Goal: Task Accomplishment & Management: Manage account settings

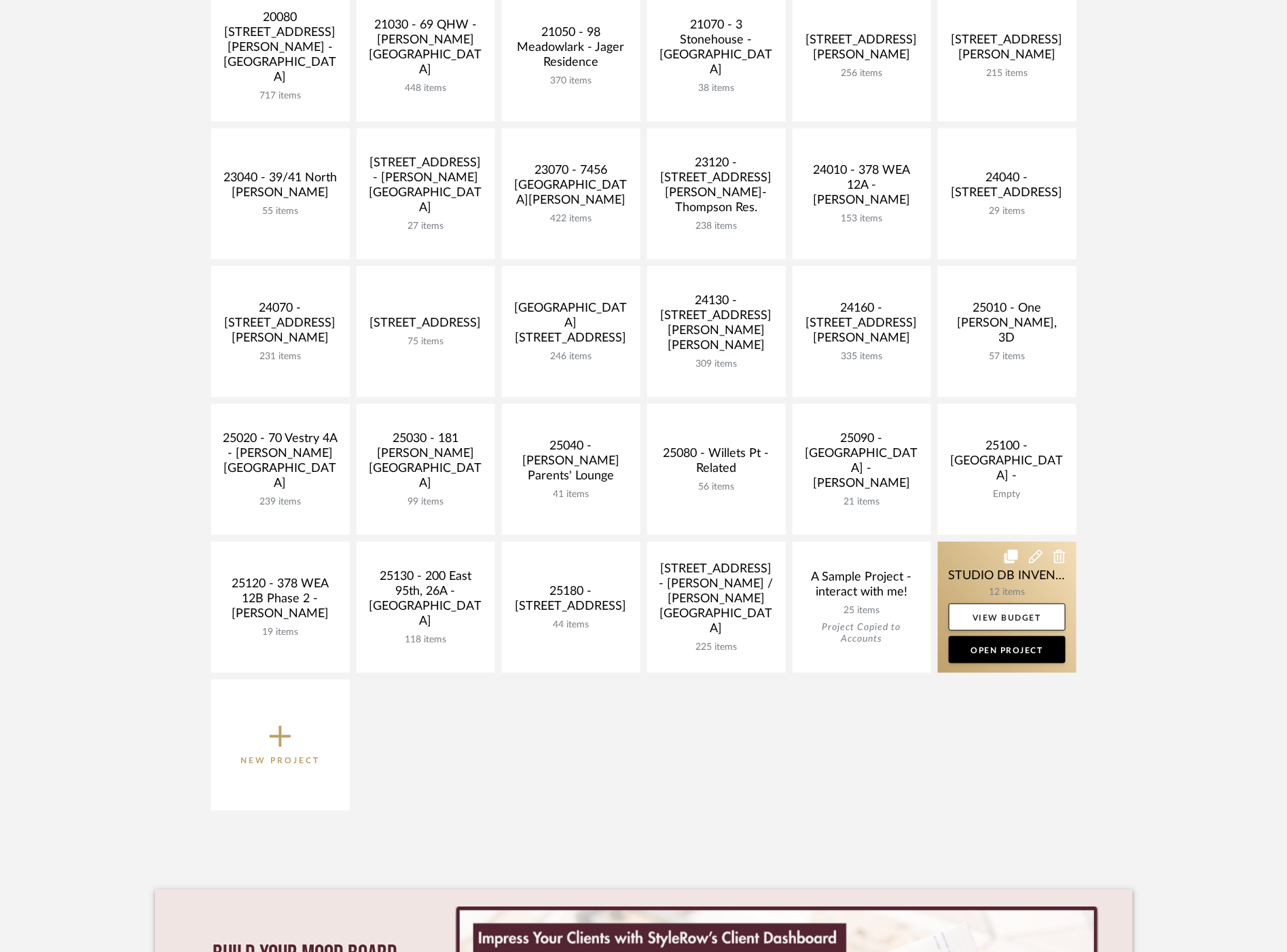
scroll to position [377, 0]
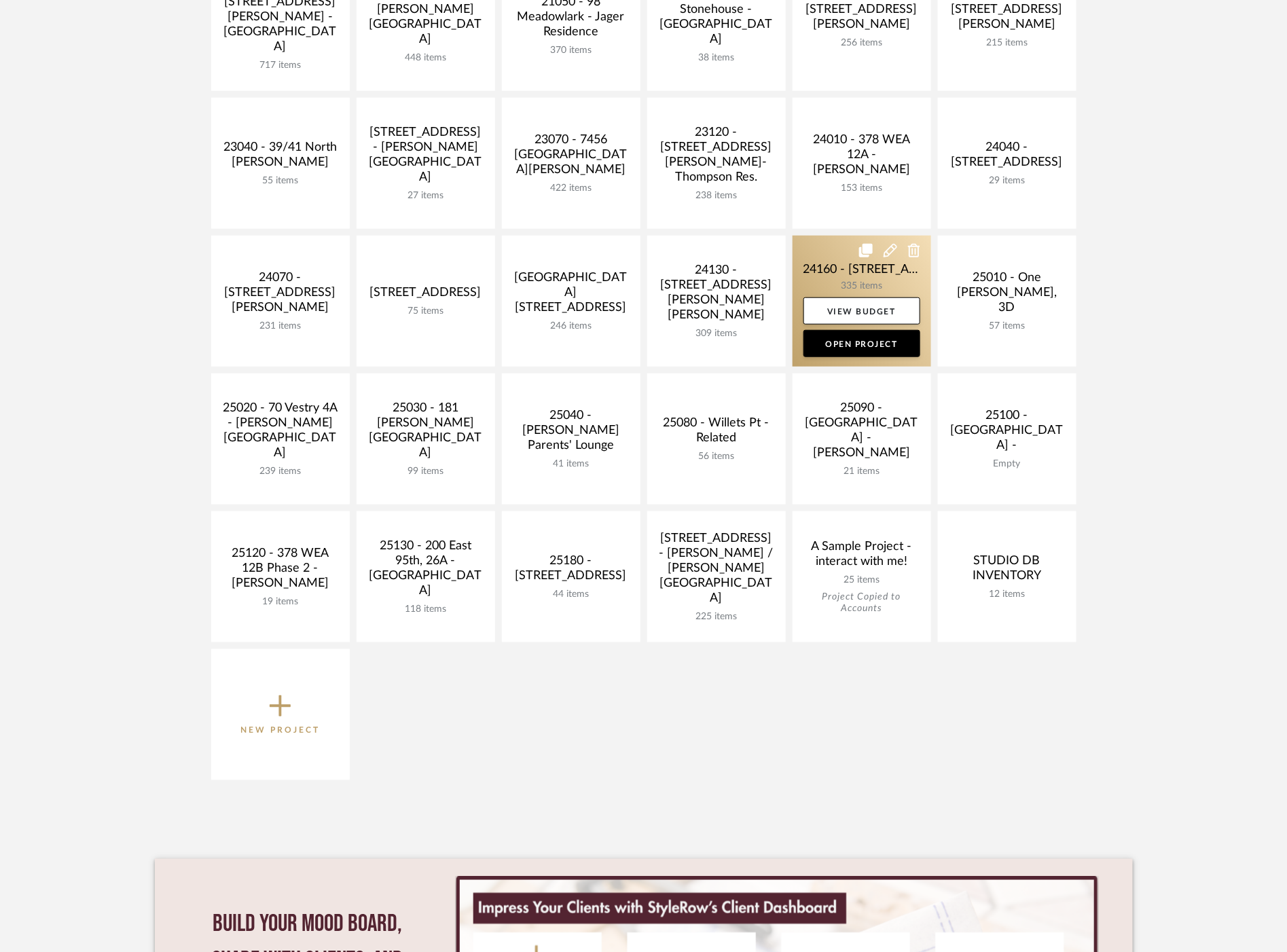
click at [833, 283] on link at bounding box center [861, 301] width 138 height 131
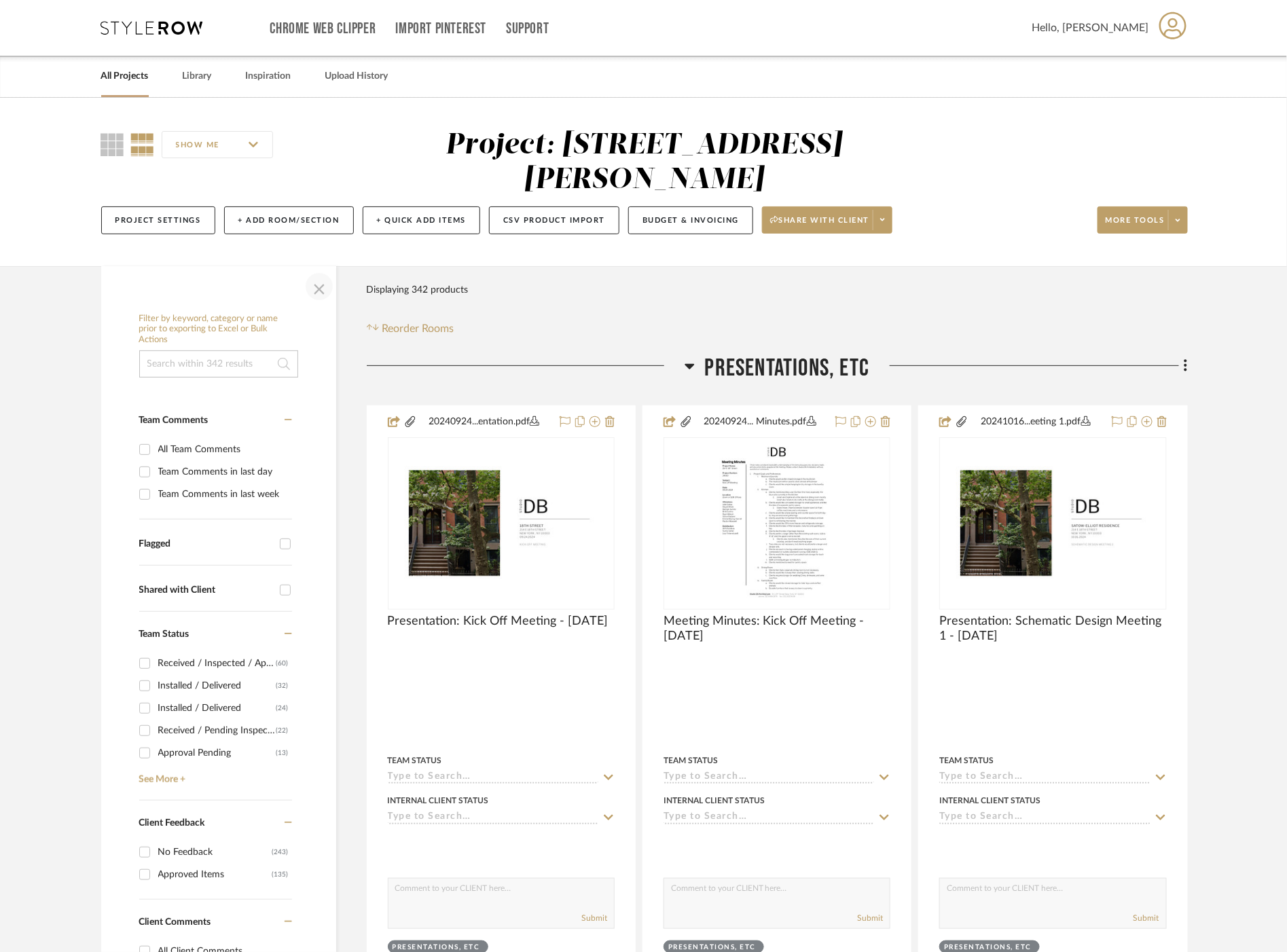
click at [327, 292] on span "button" at bounding box center [319, 287] width 33 height 33
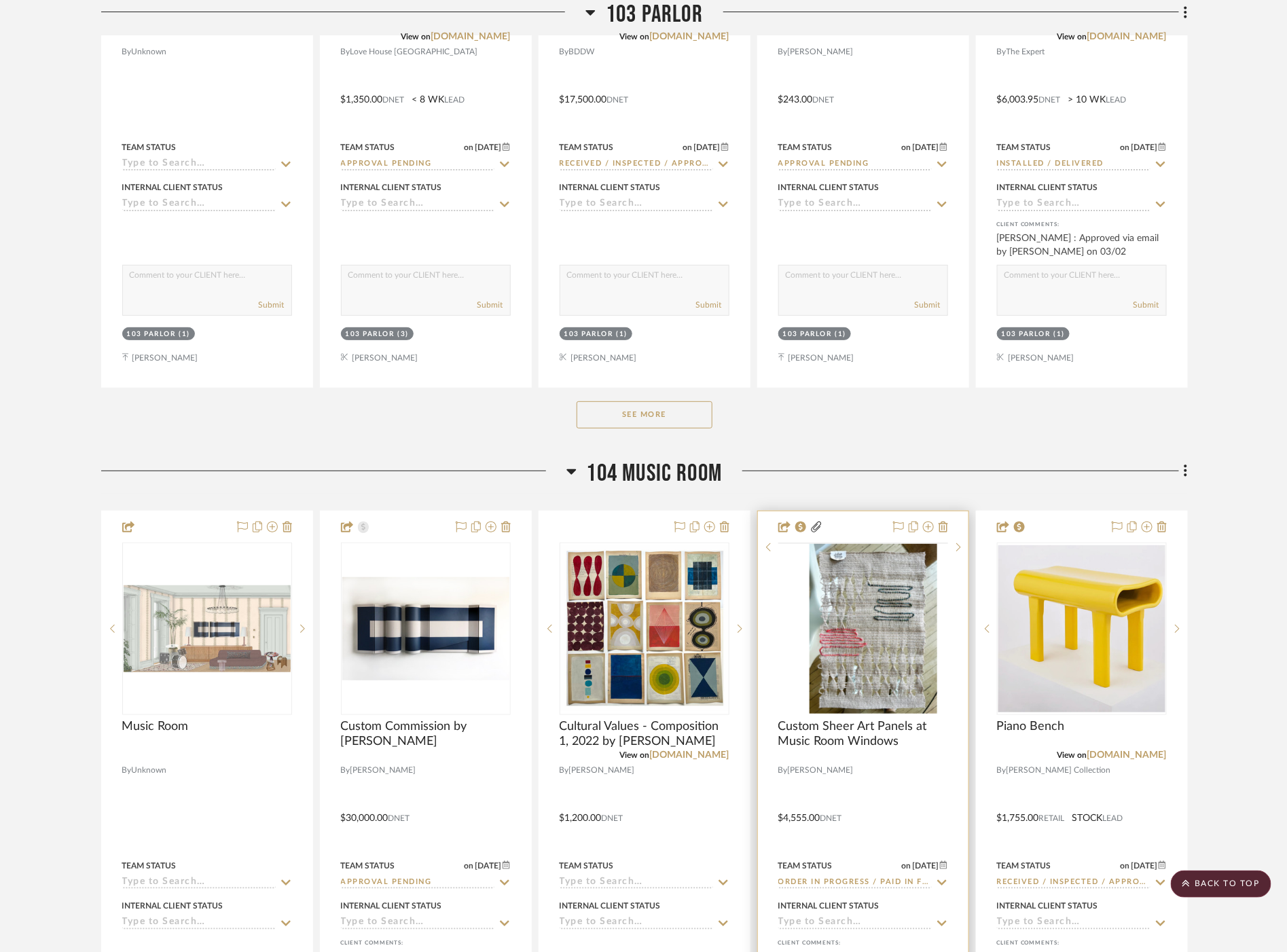
scroll to position [8979, 0]
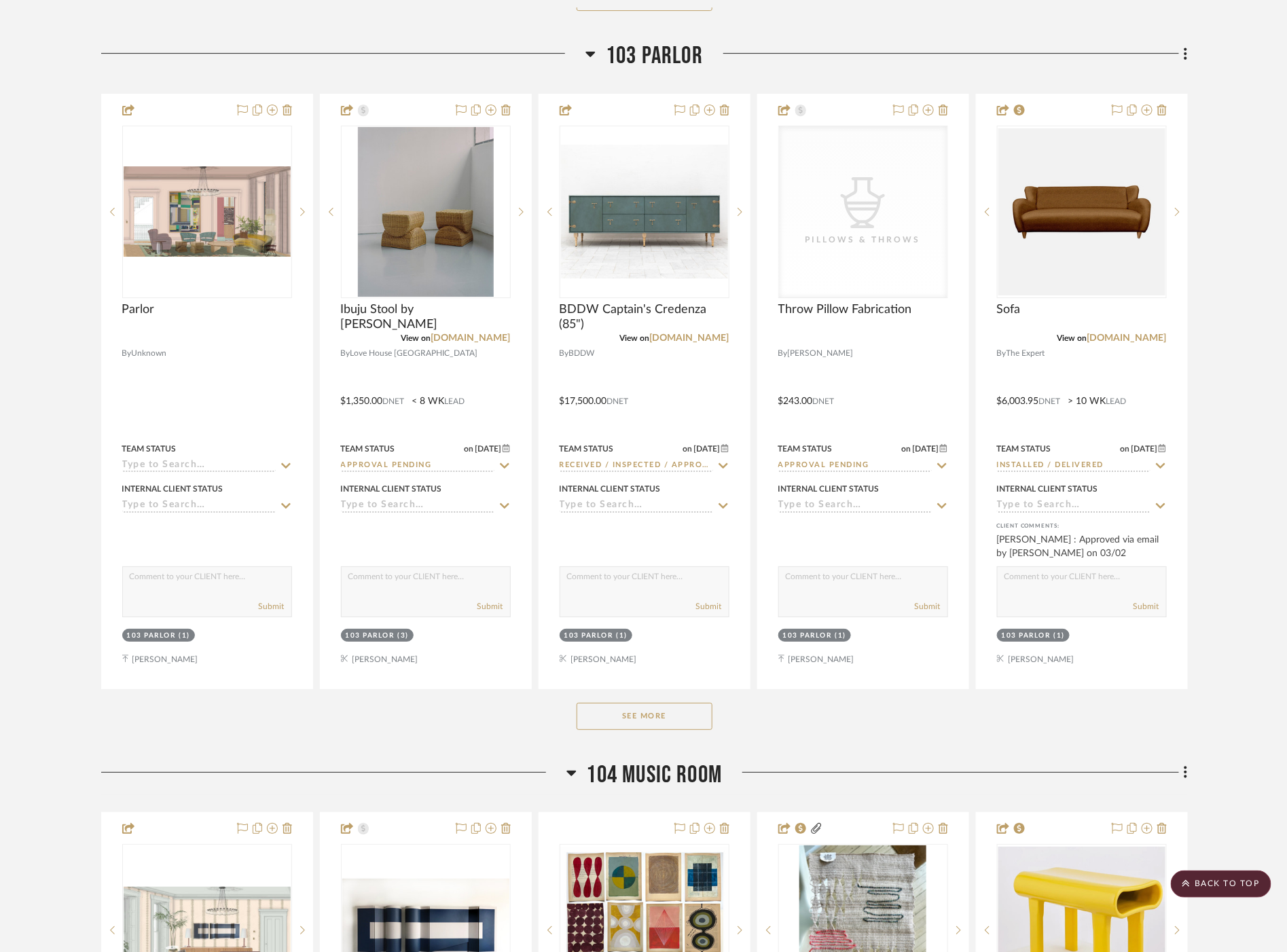
click at [657, 706] on button "See More" at bounding box center [644, 716] width 136 height 27
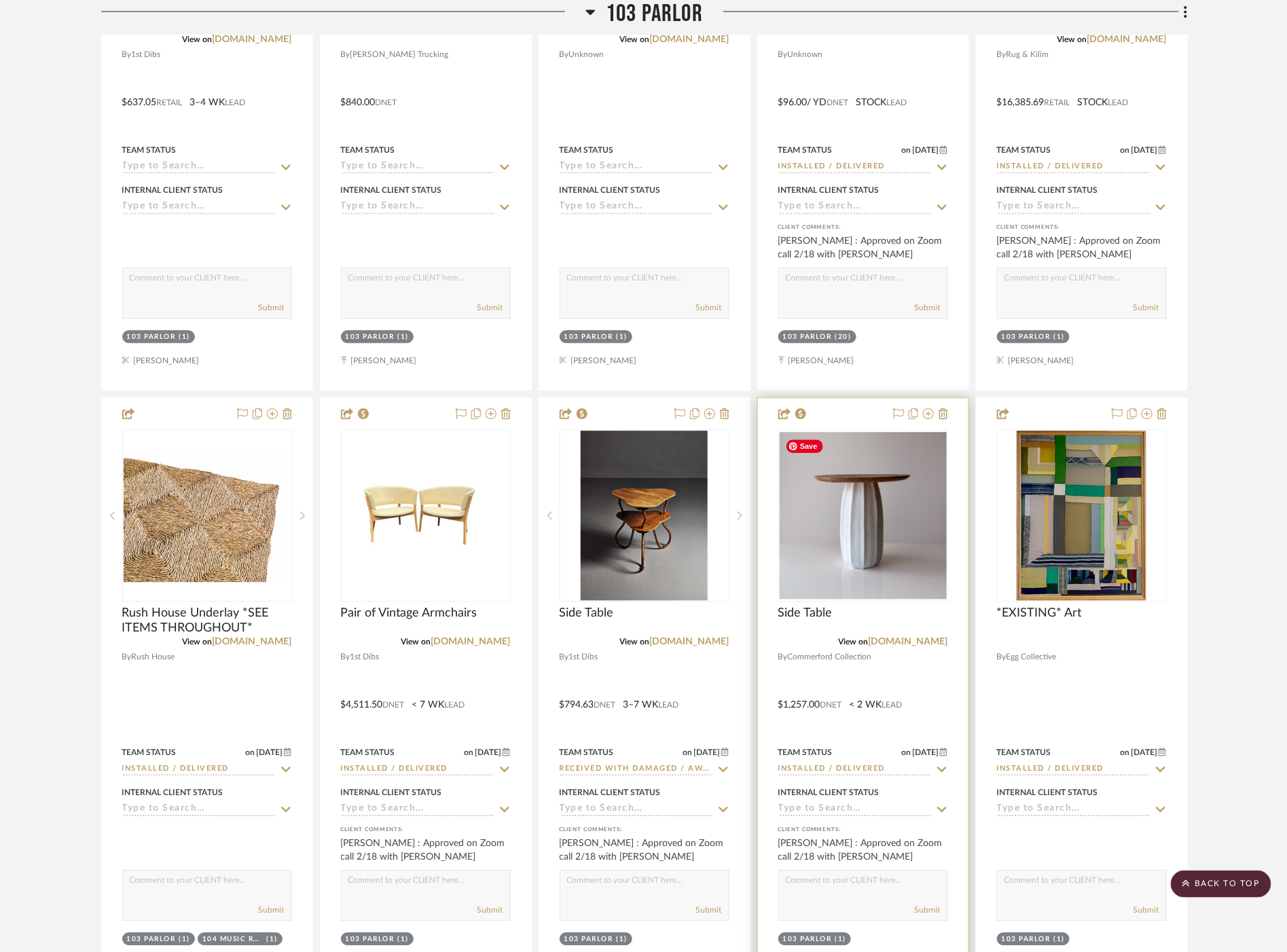
scroll to position [10562, 0]
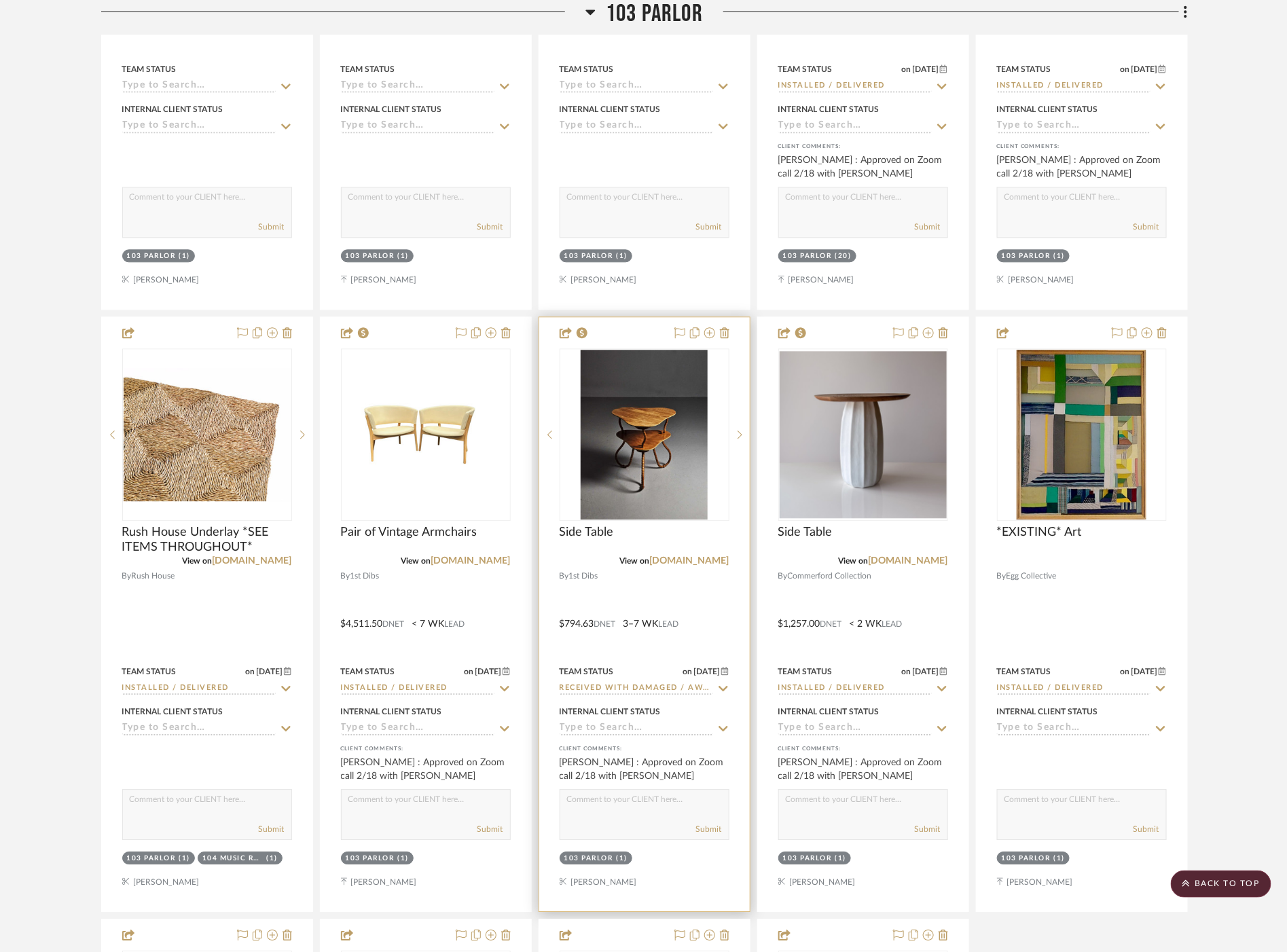
click at [722, 689] on icon at bounding box center [723, 689] width 12 height 11
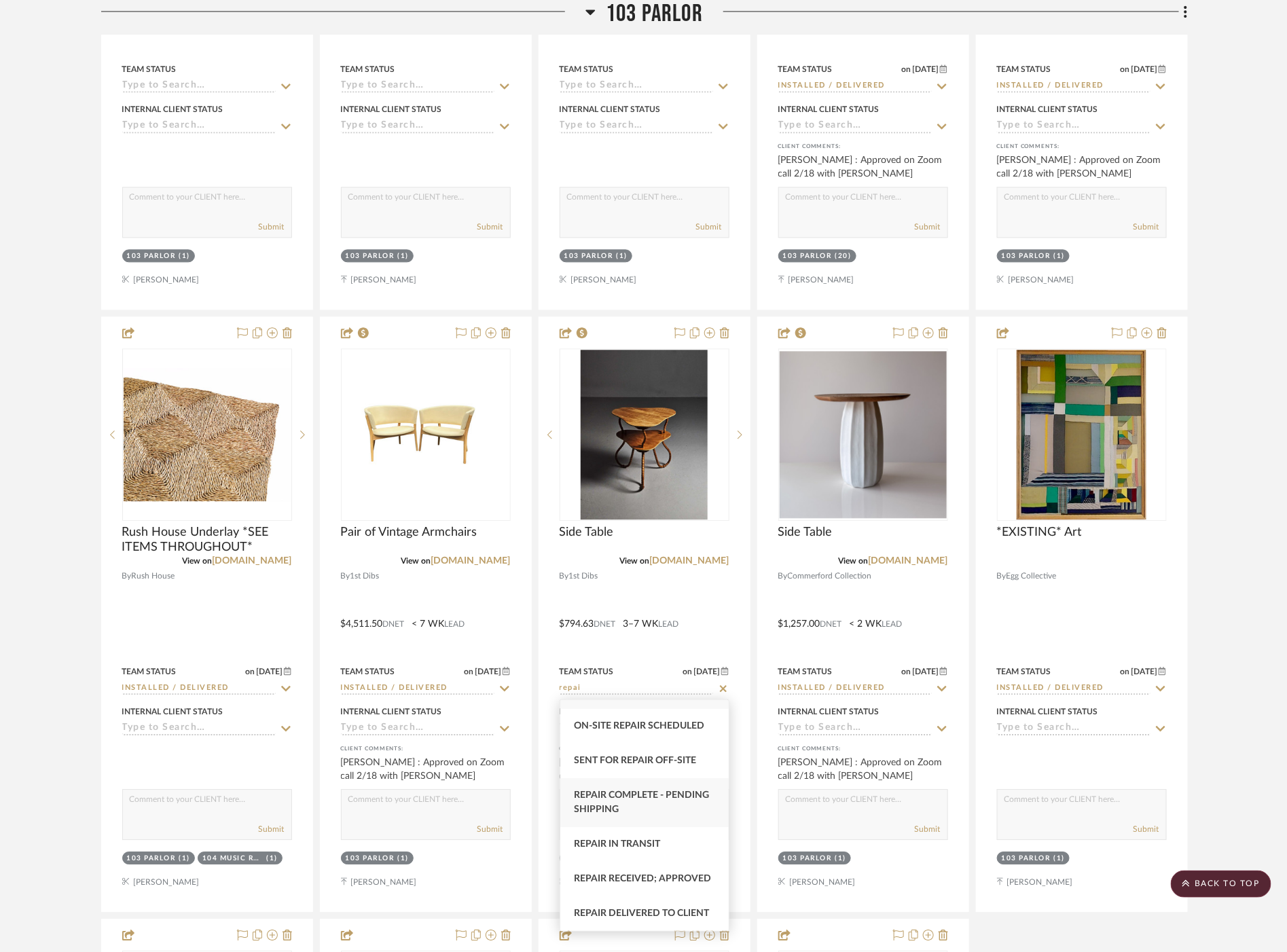
scroll to position [69, 0]
type input "repai"
click at [638, 827] on div "Repair In Transit" at bounding box center [644, 844] width 168 height 35
type input "[DATE]"
type input "Repair In Transit"
